Goal: Task Accomplishment & Management: Use online tool/utility

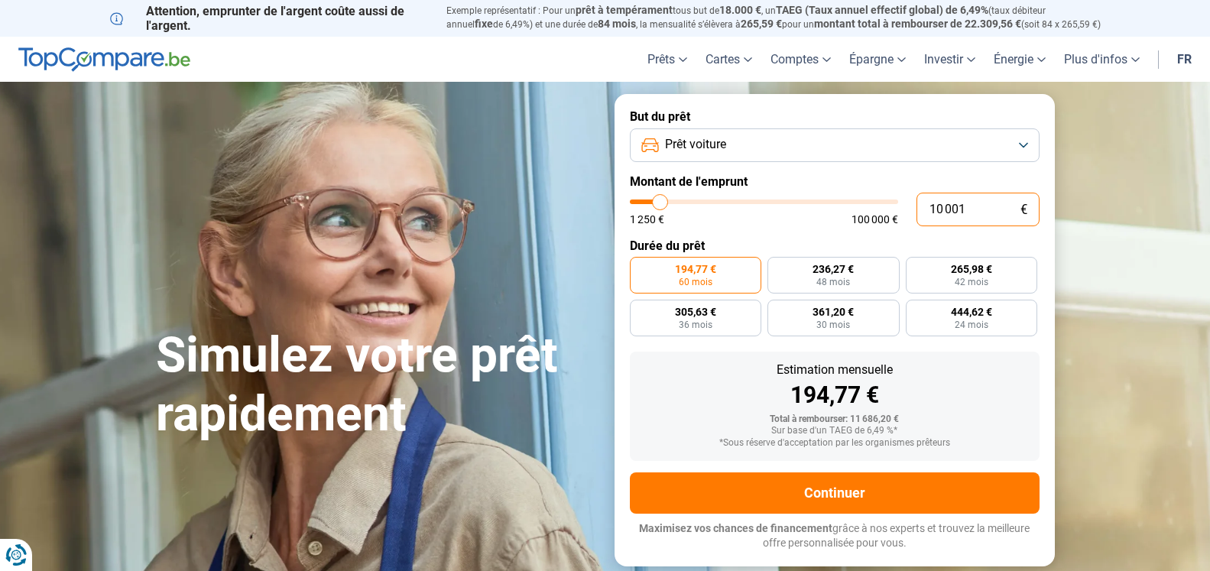
click at [970, 206] on input "10 001" at bounding box center [978, 210] width 123 height 34
type input "1 000"
type input "1250"
type input "100"
type input "1250"
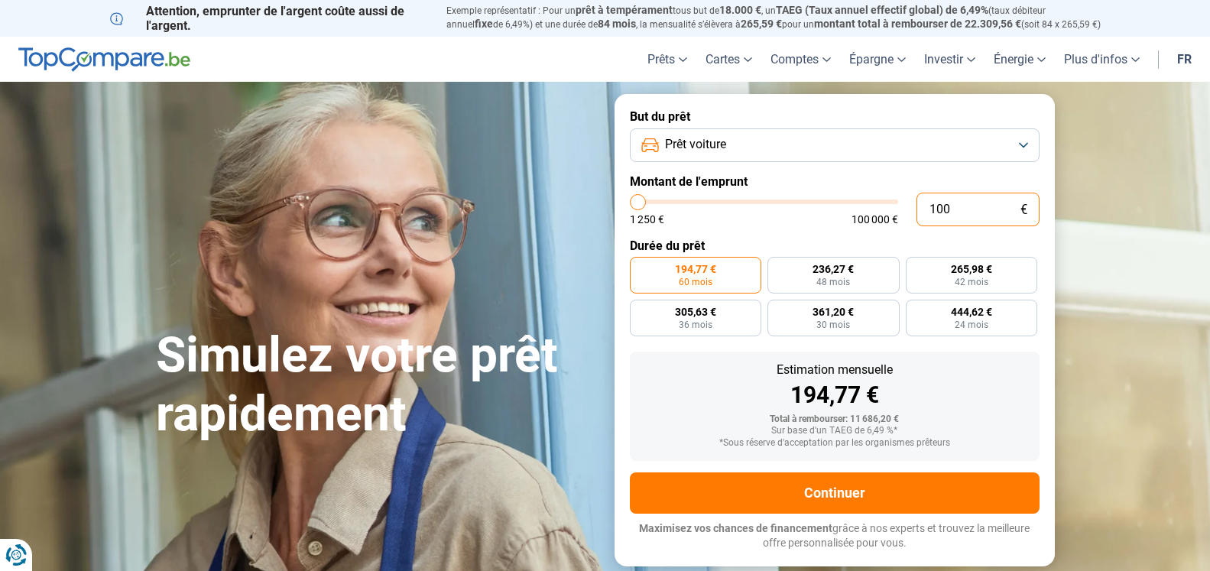
type input "10"
type input "1250"
type input "1"
type input "1250"
type input "0"
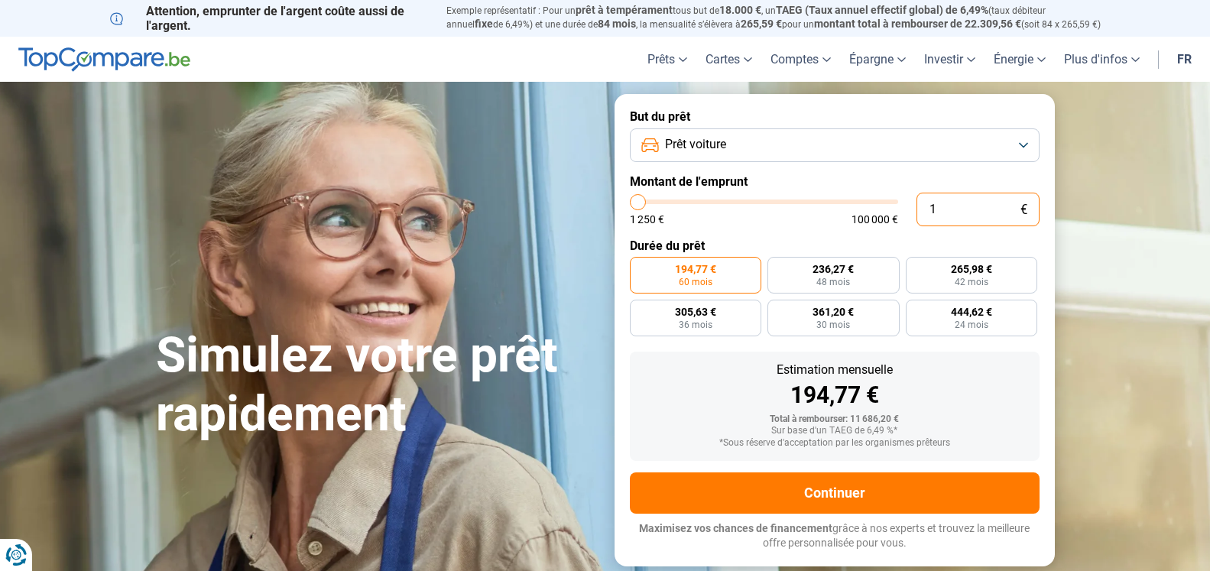
type input "1250"
type input "3"
type input "1250"
type input "33"
type input "1250"
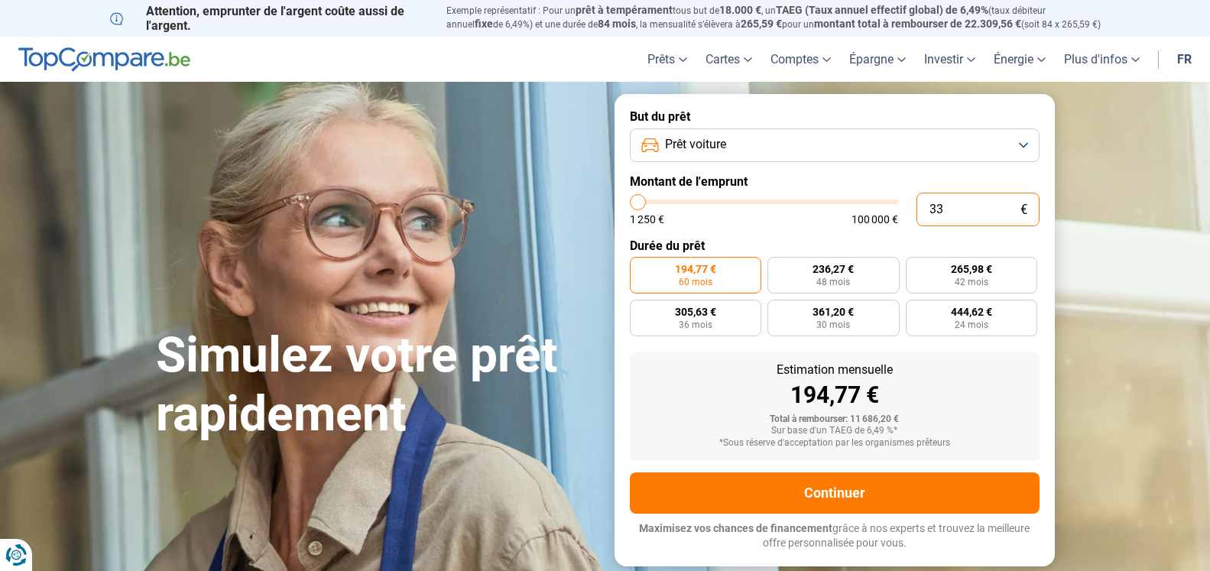
type input "330"
type input "1250"
type input "3 300"
type input "3250"
type input "33 000"
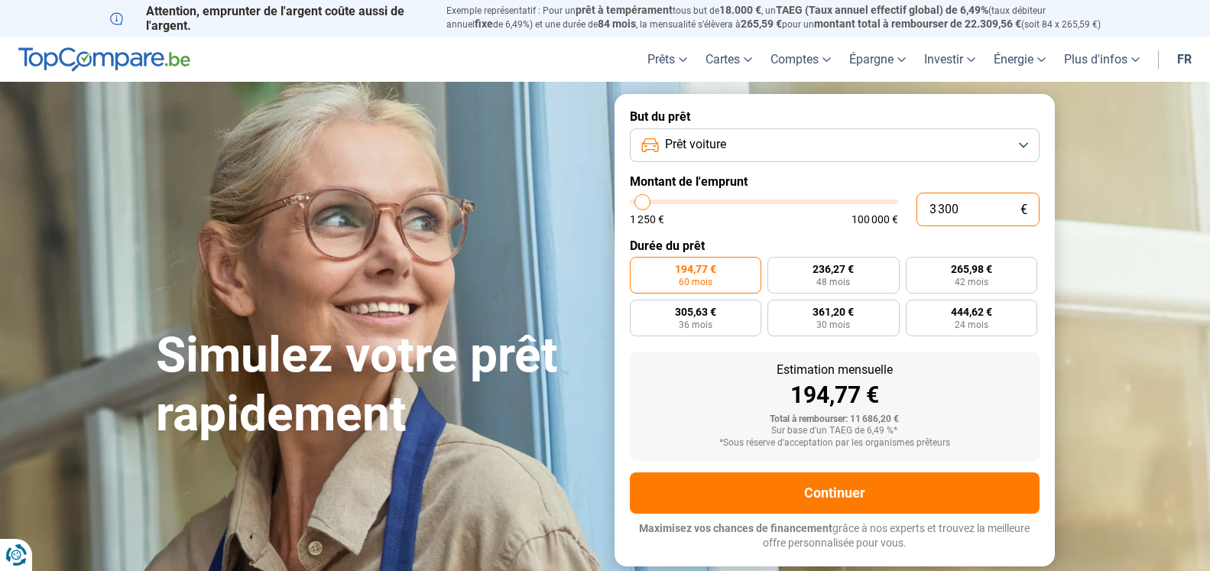
type input "33000"
radio input "false"
